Goal: Task Accomplishment & Management: Manage account settings

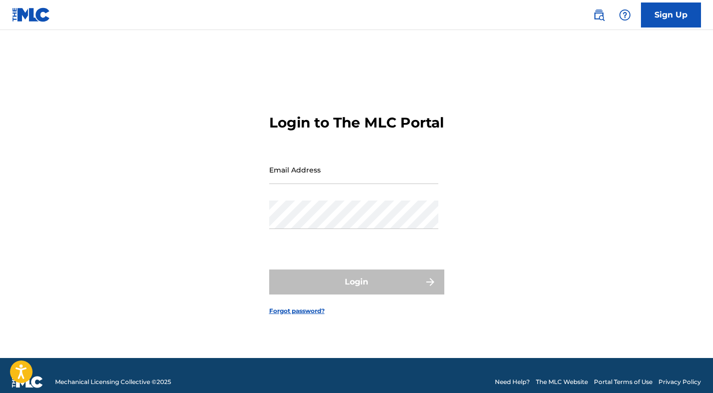
click at [326, 181] on input "Email Address" at bounding box center [353, 170] width 169 height 29
type input "[EMAIL_ADDRESS][DOMAIN_NAME]"
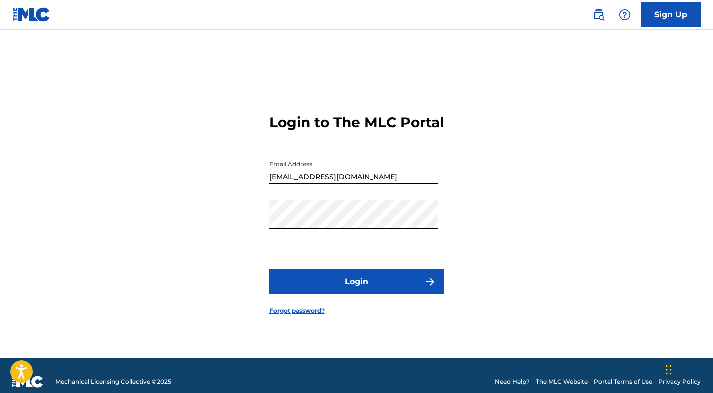
click at [339, 288] on button "Login" at bounding box center [356, 282] width 175 height 25
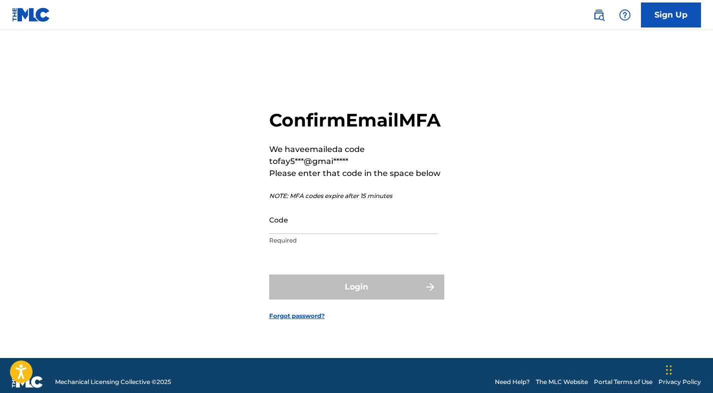
click at [303, 234] on input "Code" at bounding box center [353, 220] width 169 height 29
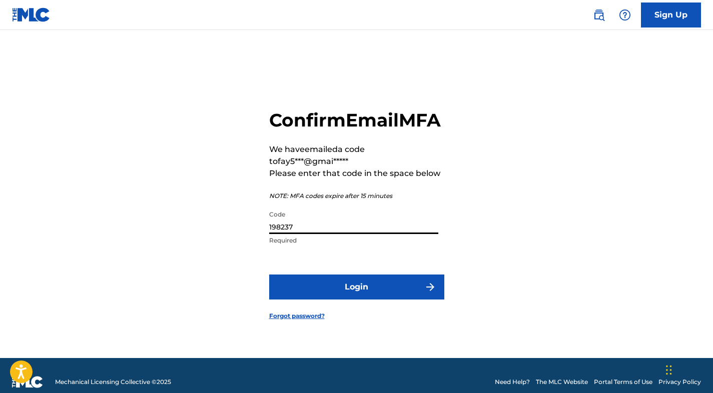
type input "198237"
click at [290, 294] on button "Login" at bounding box center [356, 287] width 175 height 25
